Goal: Task Accomplishment & Management: Manage account settings

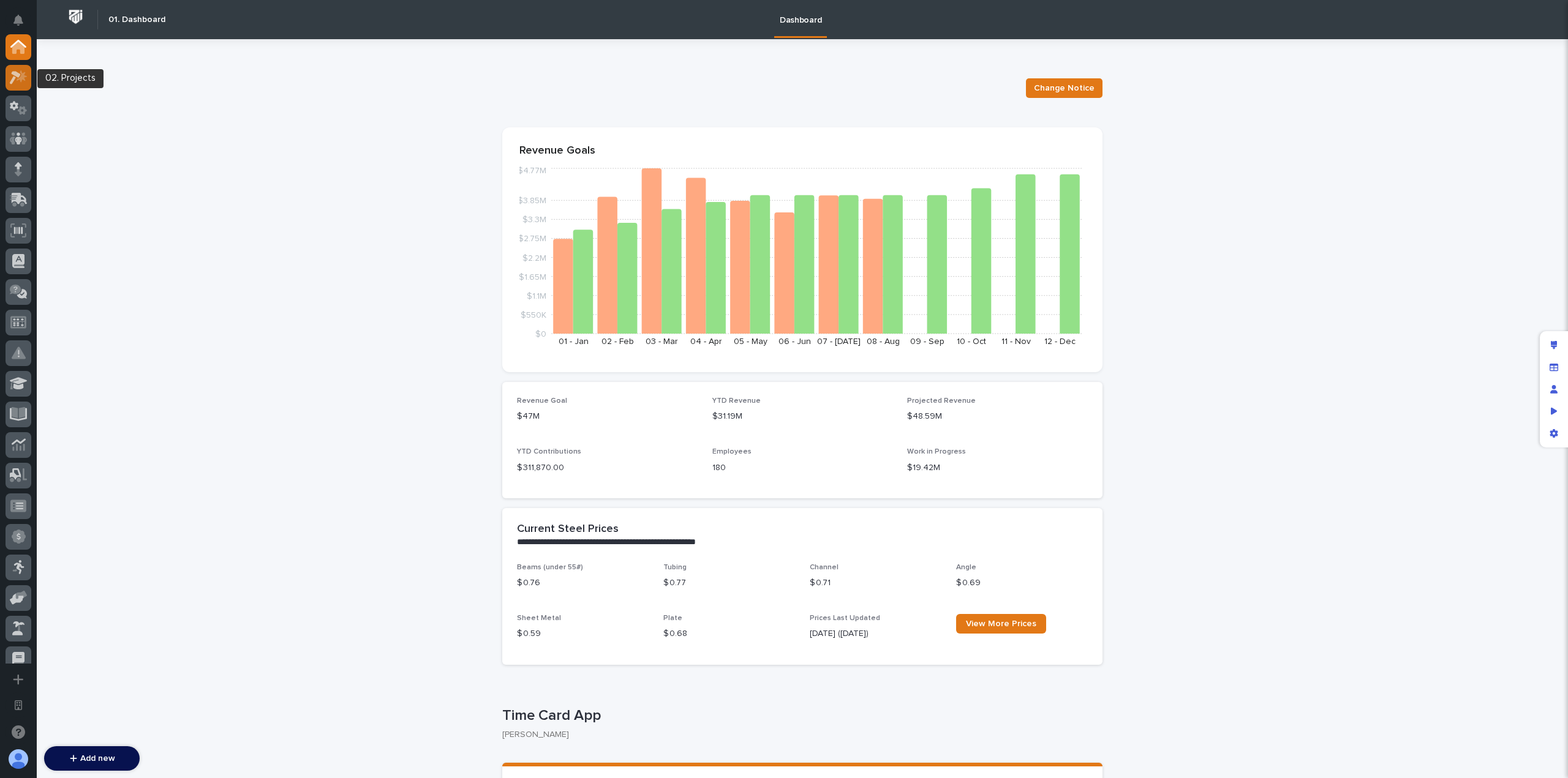
click at [26, 78] on icon at bounding box center [18, 77] width 18 height 14
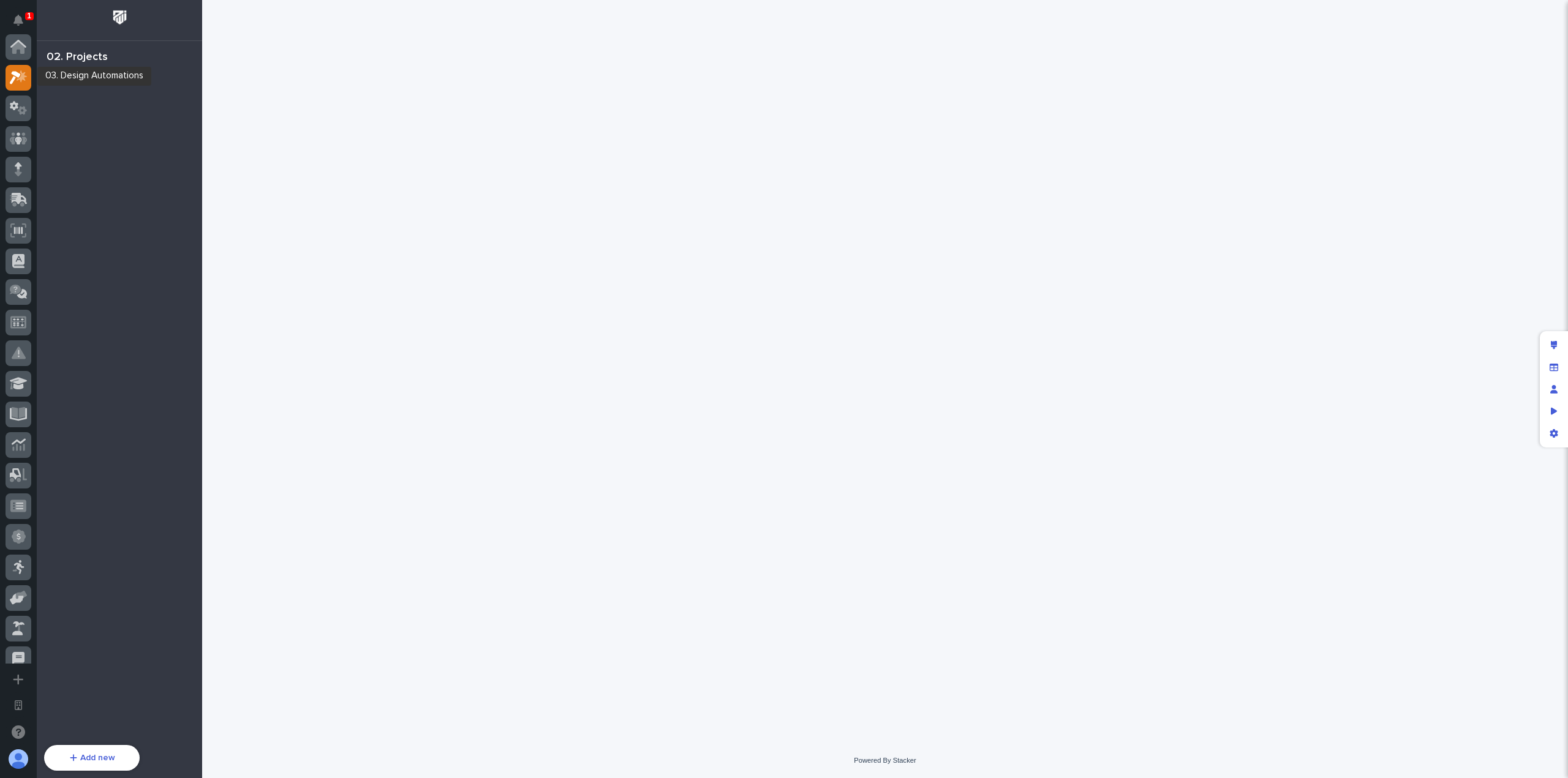
scroll to position [30, 0]
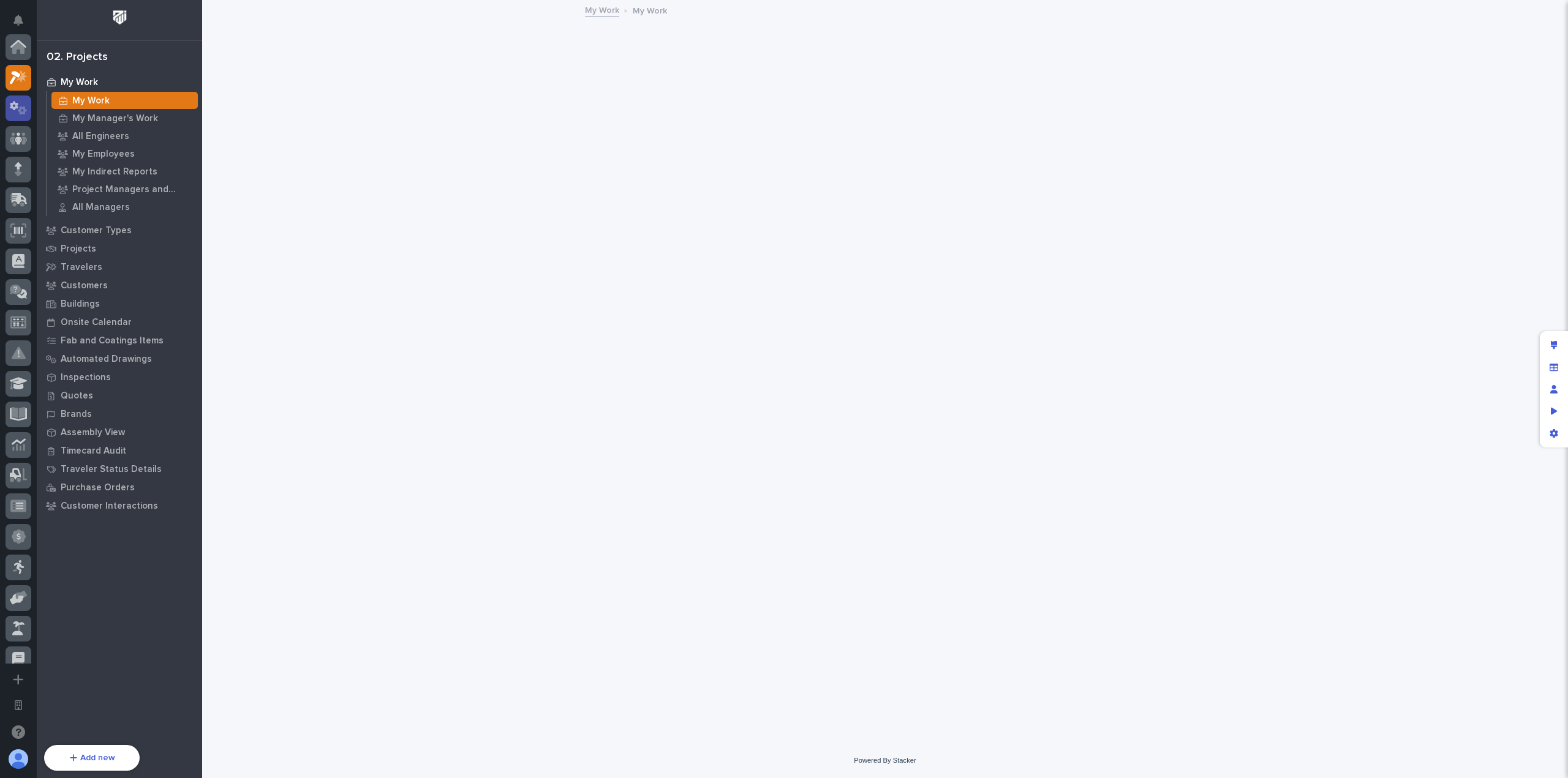
scroll to position [30, 0]
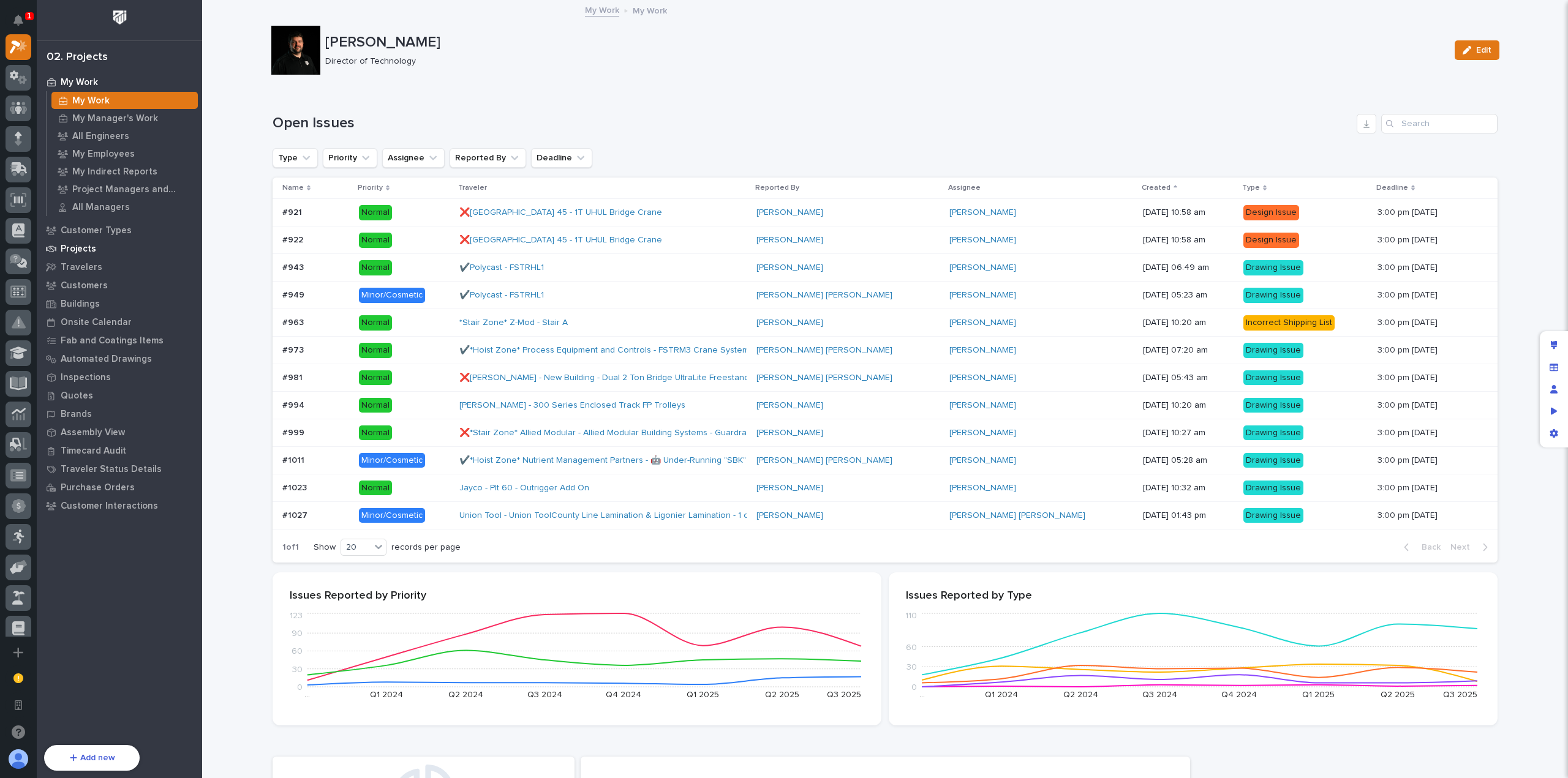
click at [159, 248] on div "Projects" at bounding box center [119, 248] width 159 height 17
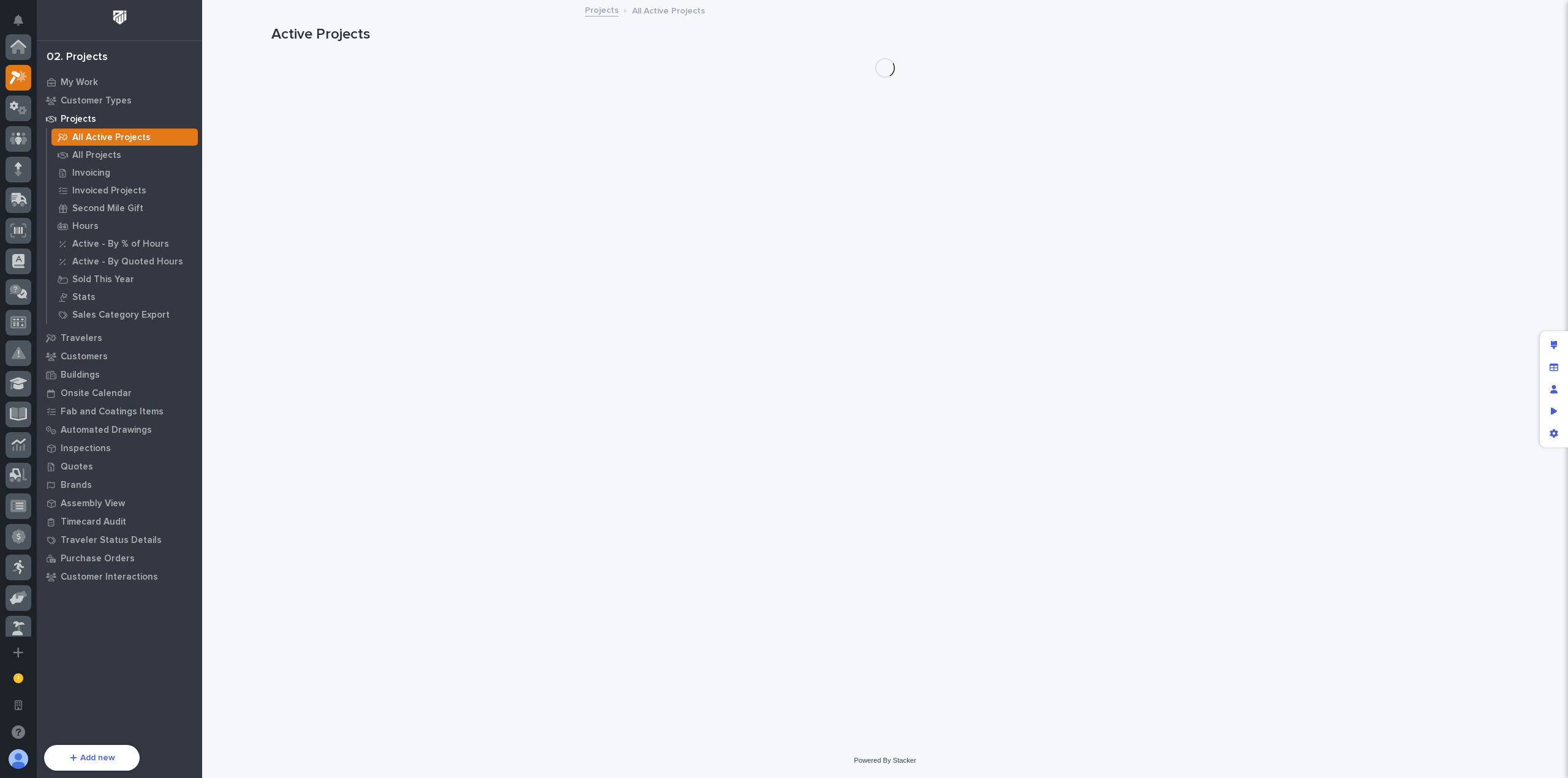
scroll to position [30, 0]
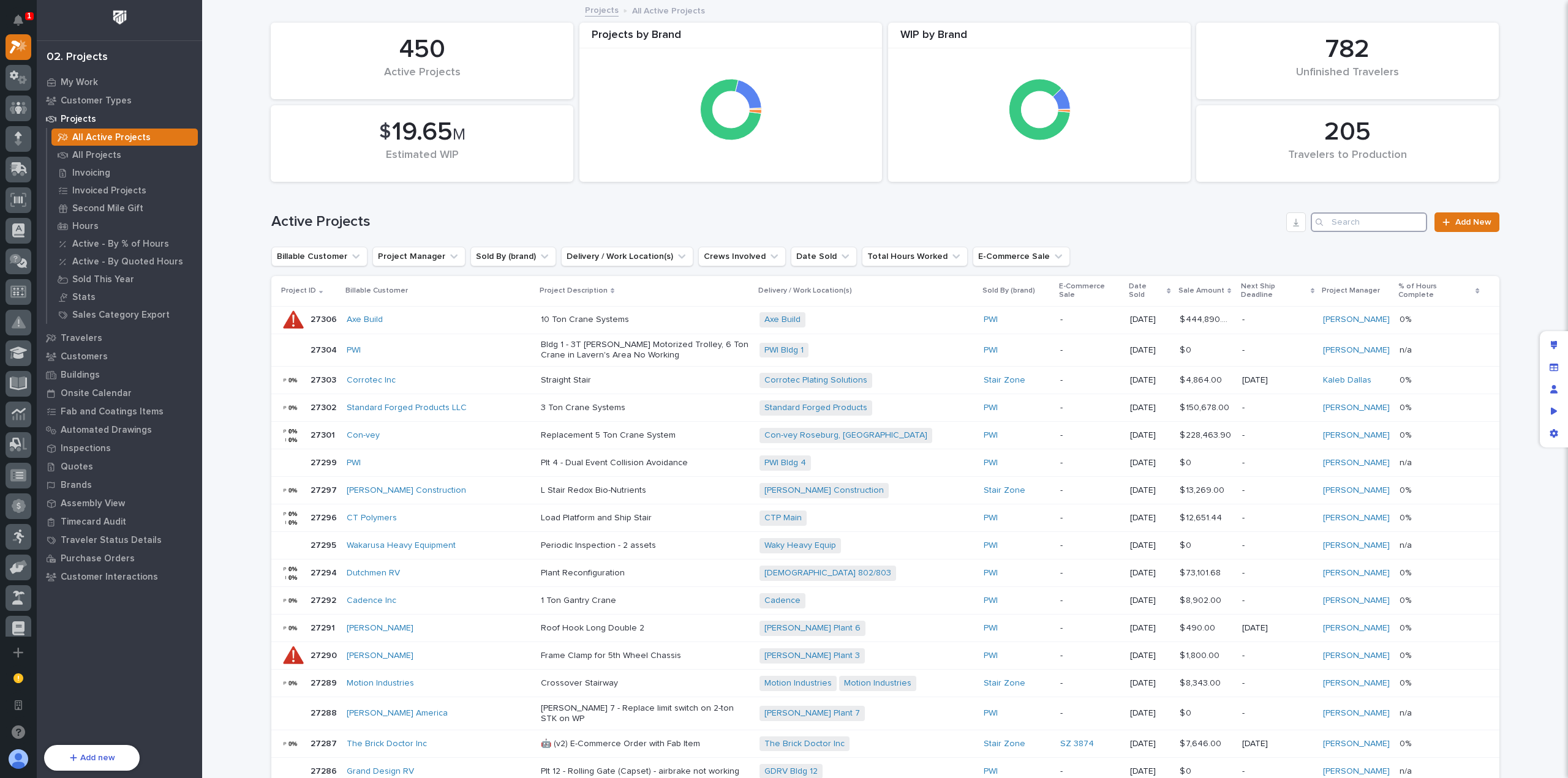
click at [1370, 227] on input "Search" at bounding box center [1369, 222] width 116 height 20
click at [901, 227] on h1 "Active Projects" at bounding box center [776, 222] width 1010 height 18
click at [217, 224] on div "Loading... Saving… Loading... Saving… 205 Travelers to Production 450 Active Pr…" at bounding box center [885, 627] width 1366 height 1252
click at [585, 204] on div "Active Projects Add New" at bounding box center [885, 217] width 1228 height 59
